Goal: Transaction & Acquisition: Subscribe to service/newsletter

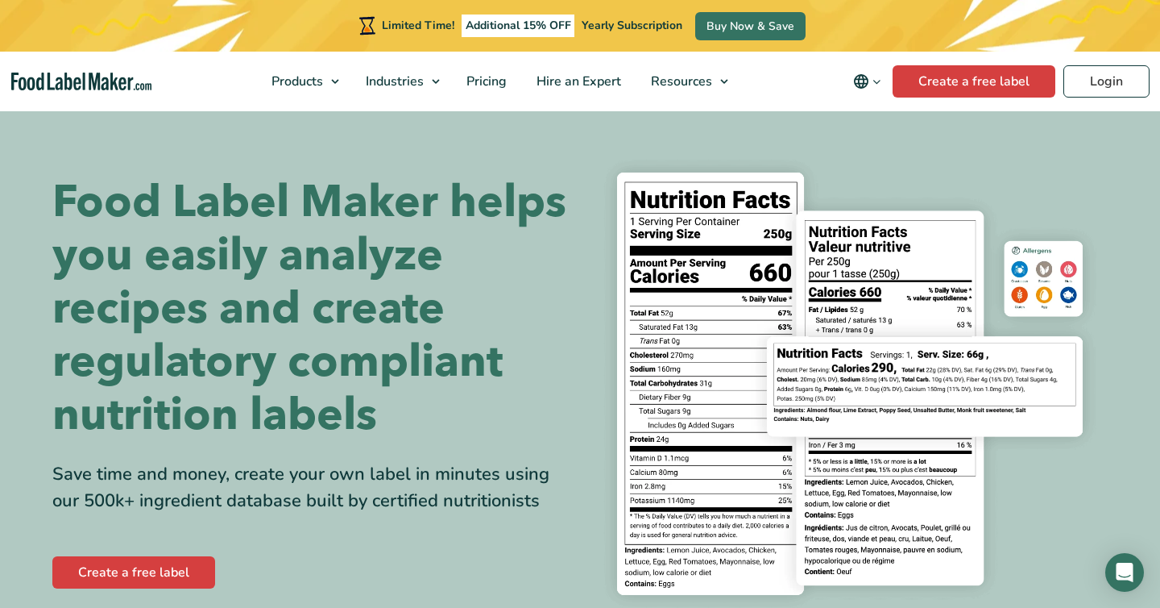
click at [1090, 484] on img at bounding box center [850, 383] width 516 height 472
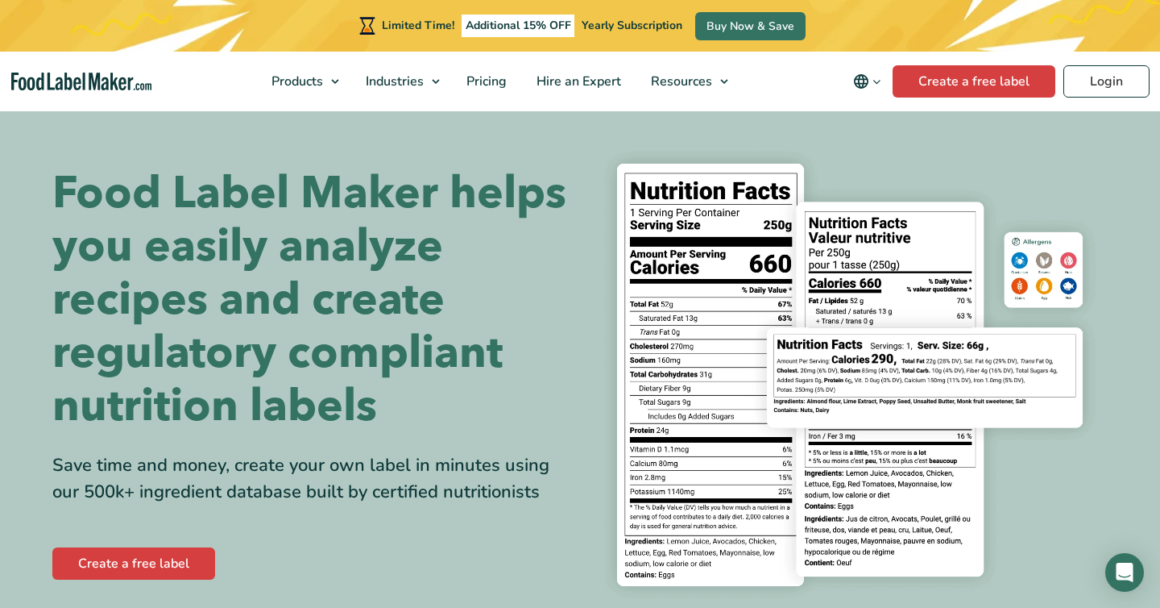
scroll to position [10, 0]
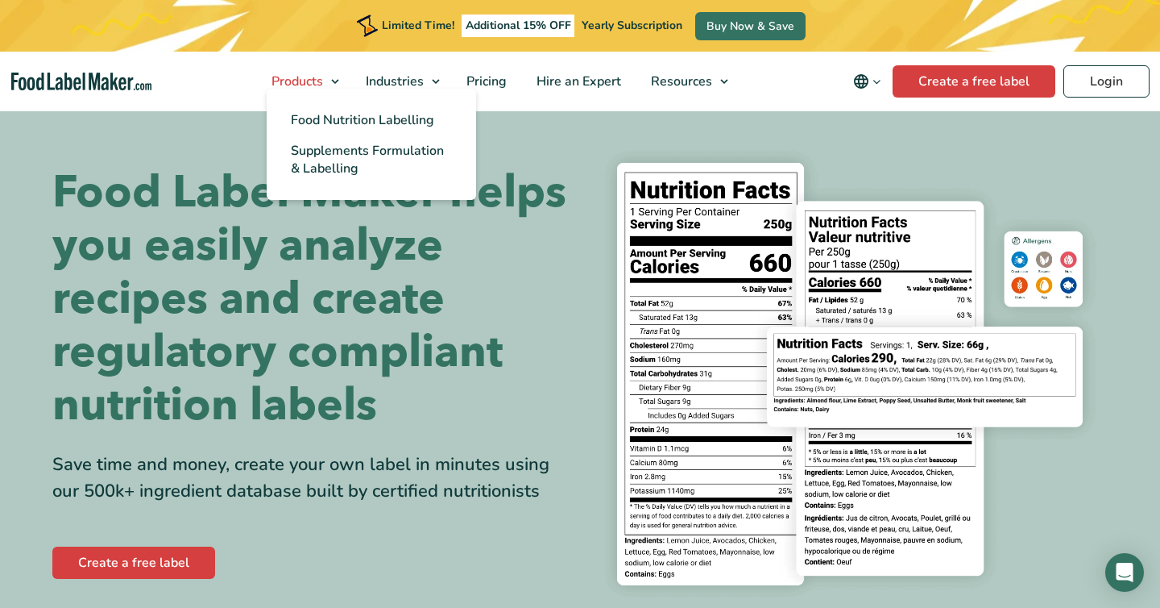
click at [325, 79] on span "Products" at bounding box center [296, 82] width 58 height 18
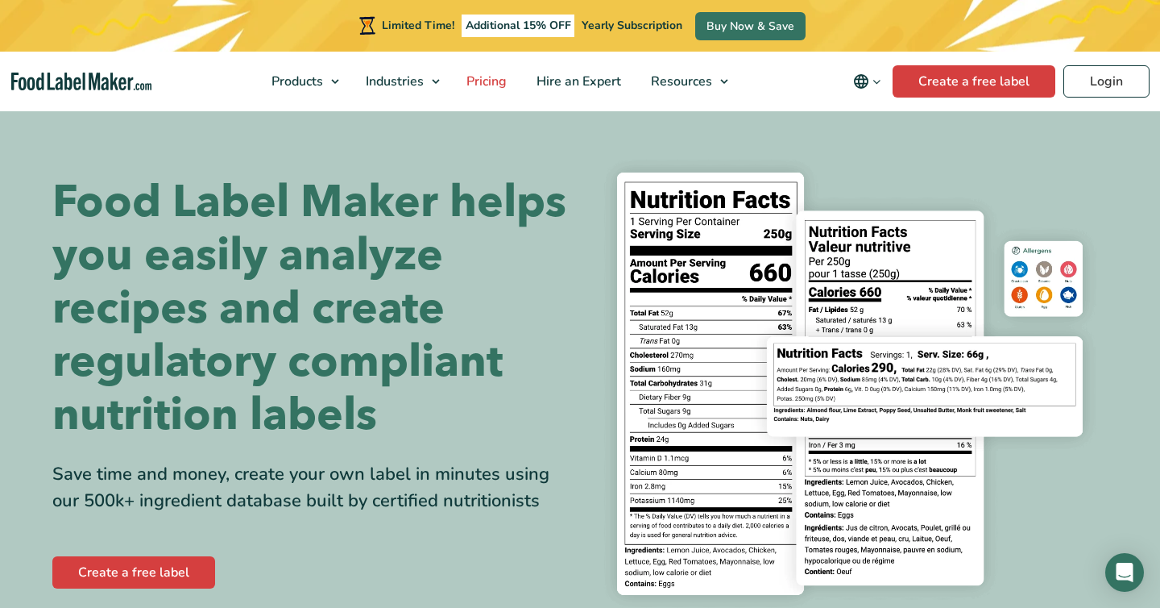
click at [494, 81] on span "Pricing" at bounding box center [485, 82] width 47 height 18
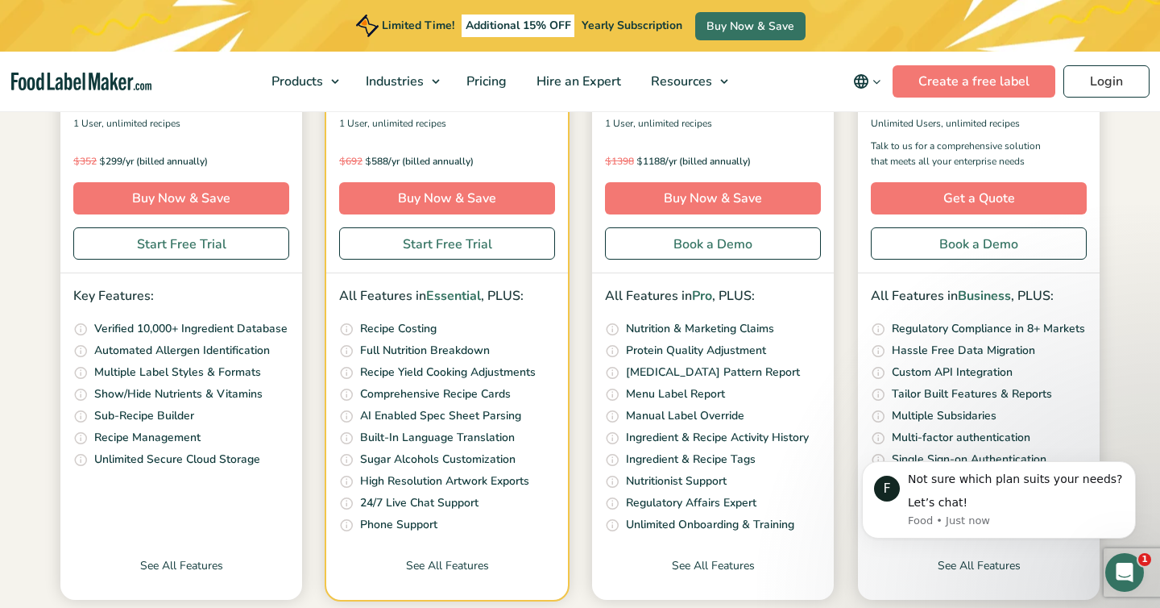
scroll to position [407, 0]
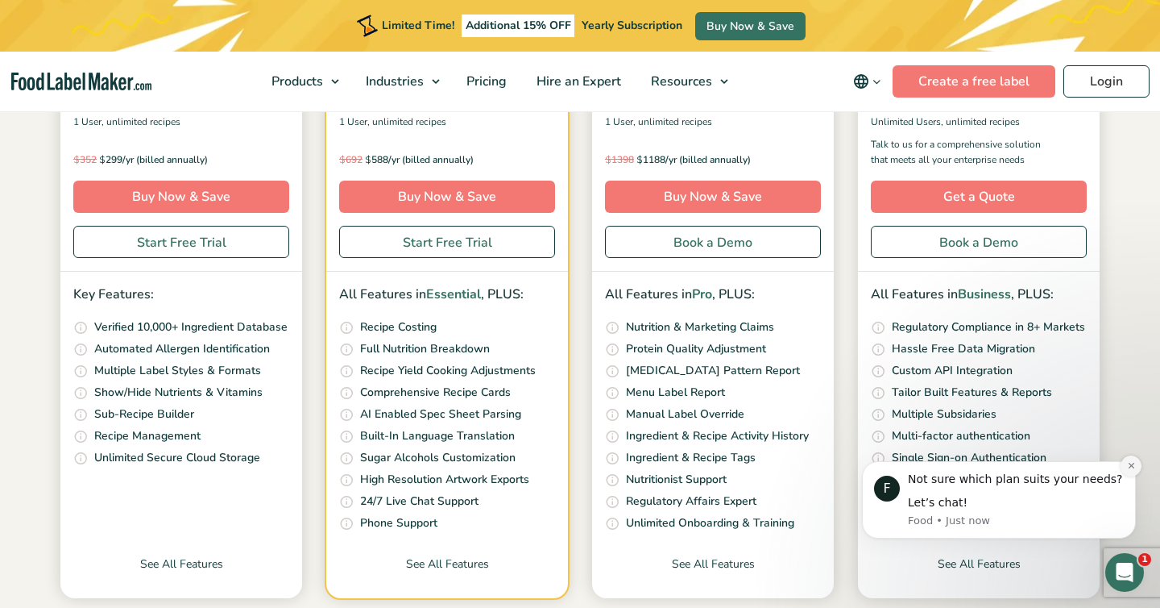
click at [1131, 463] on icon "Dismiss notification" at bounding box center [1131, 465] width 9 height 9
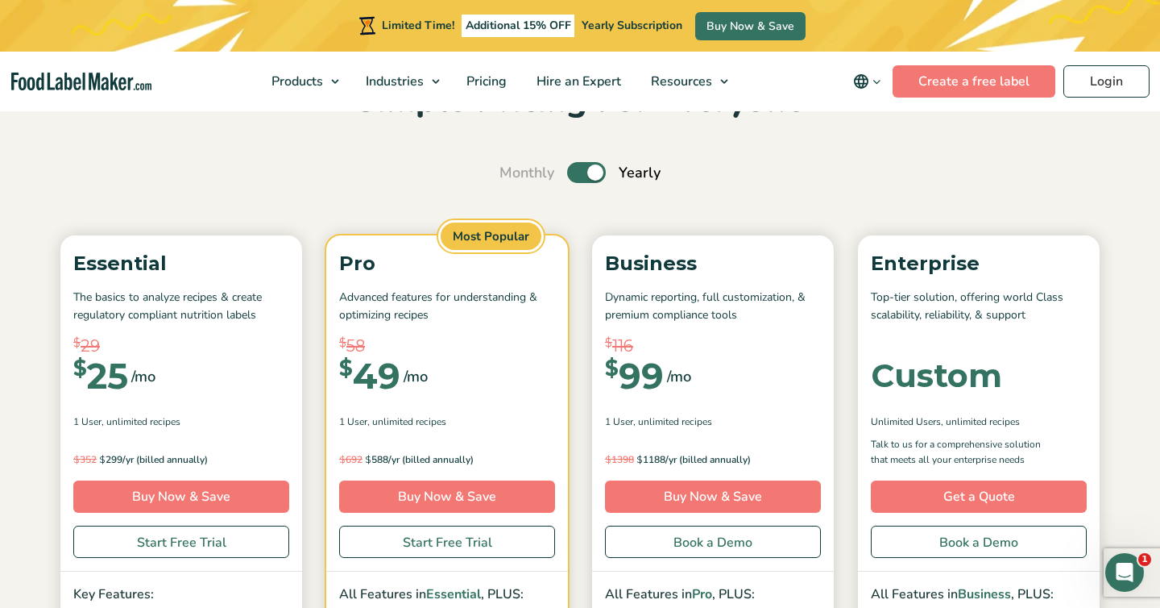
scroll to position [0, 0]
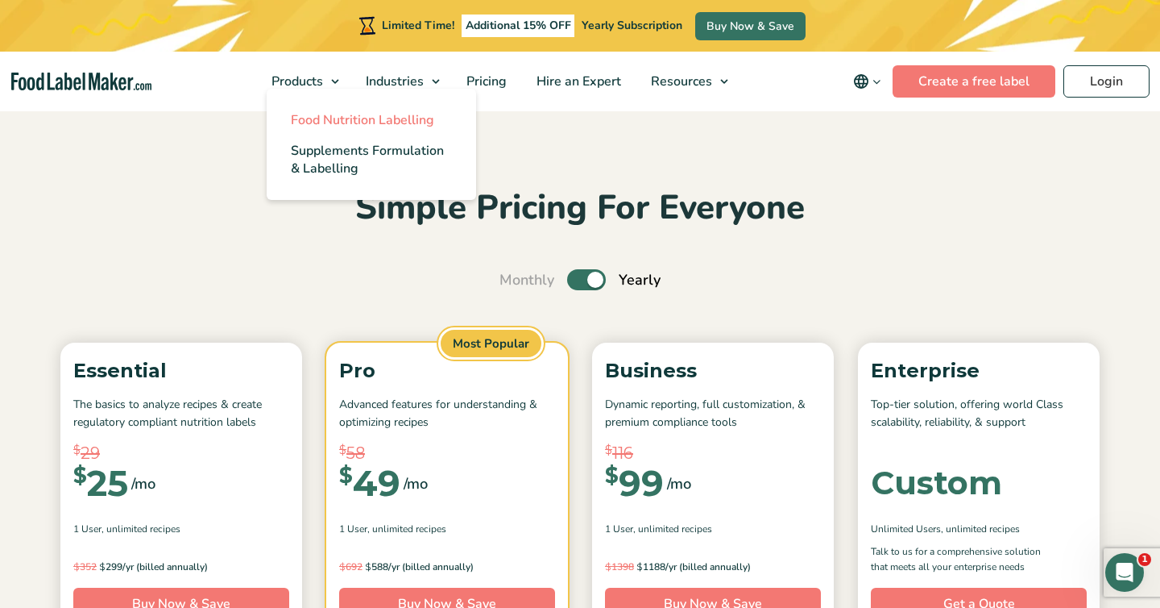
click at [345, 122] on span "Food Nutrition Labelling" at bounding box center [362, 120] width 143 height 18
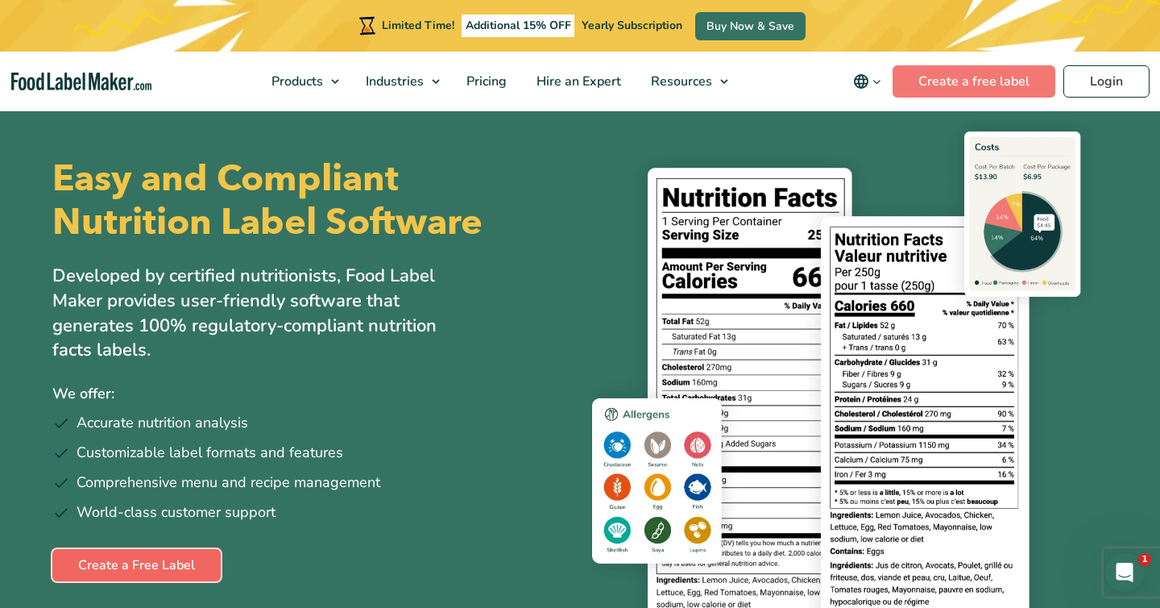
click at [106, 571] on link "Create a Free Label" at bounding box center [136, 565] width 168 height 32
